Goal: Browse casually

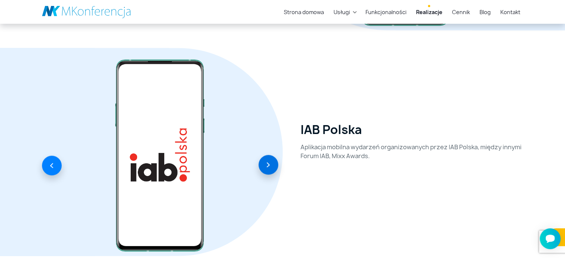
click at [263, 165] on button "button" at bounding box center [269, 165] width 20 height 20
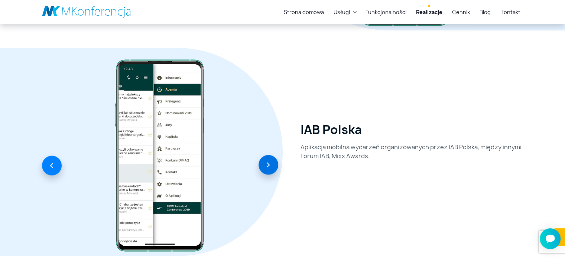
click at [263, 165] on button "button" at bounding box center [269, 165] width 20 height 20
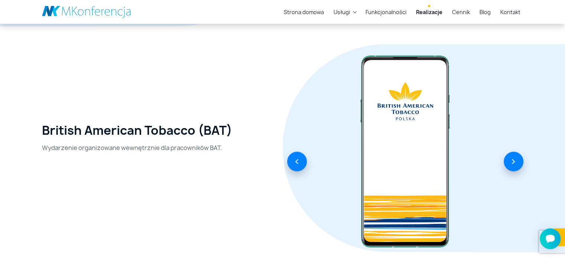
scroll to position [1487, 0]
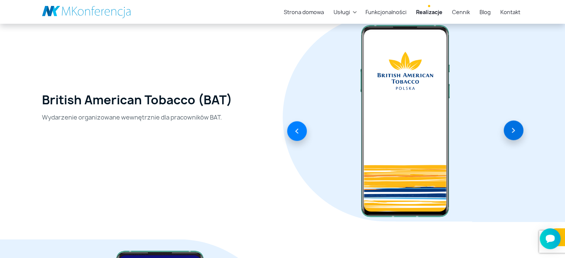
click at [507, 127] on button "button" at bounding box center [514, 131] width 20 height 20
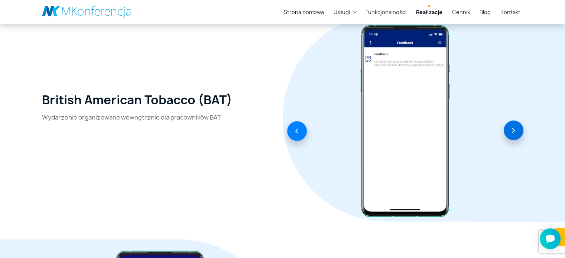
click at [507, 127] on button "button" at bounding box center [514, 131] width 20 height 20
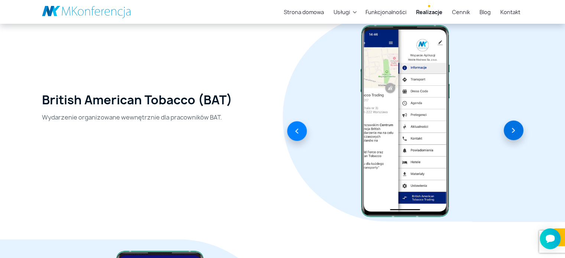
click at [507, 127] on button "button" at bounding box center [514, 131] width 20 height 20
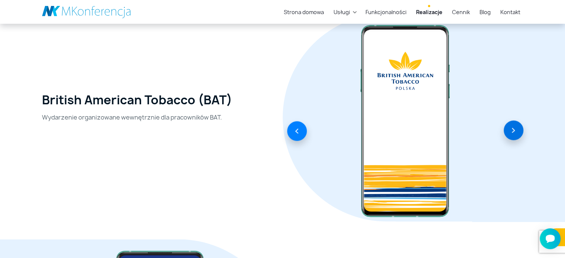
click at [507, 127] on button "button" at bounding box center [514, 131] width 20 height 20
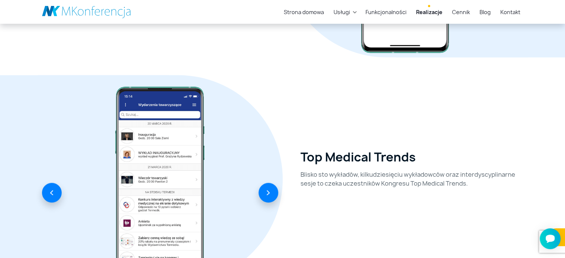
scroll to position [1673, 0]
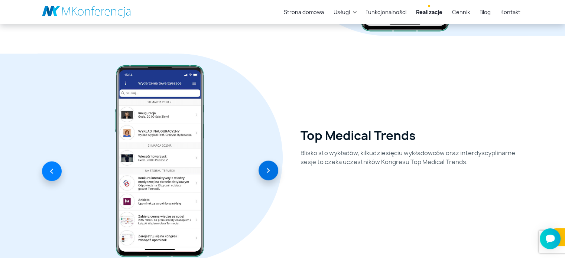
click at [263, 170] on button "button" at bounding box center [269, 171] width 20 height 20
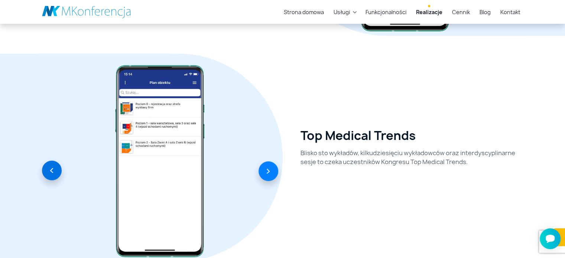
click at [48, 168] on button "button" at bounding box center [52, 171] width 20 height 20
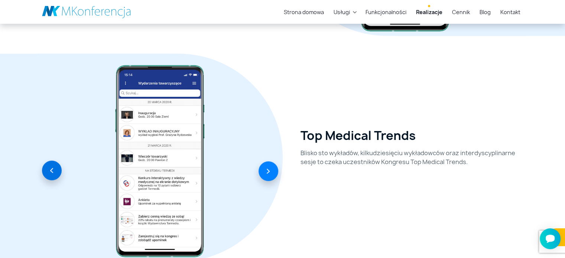
click at [48, 168] on button "button" at bounding box center [52, 171] width 20 height 20
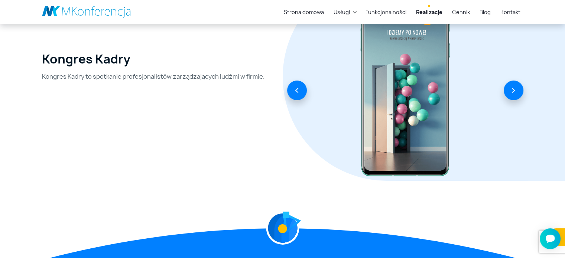
scroll to position [2342, 0]
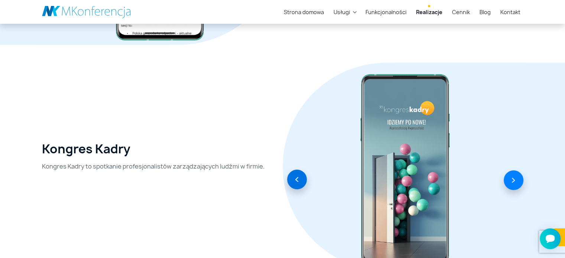
click at [296, 179] on button "button" at bounding box center [297, 180] width 20 height 20
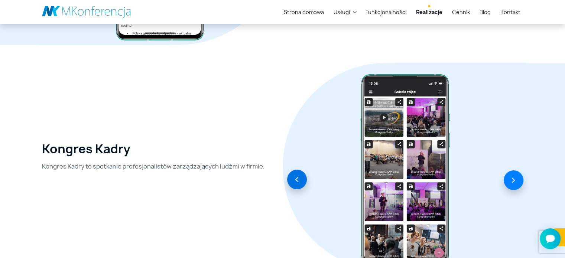
click at [296, 179] on button "button" at bounding box center [297, 180] width 20 height 20
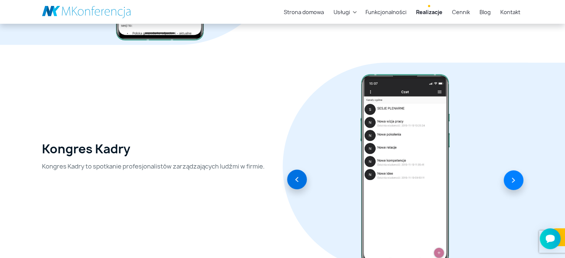
click at [296, 179] on button "button" at bounding box center [297, 180] width 20 height 20
